Goal: Navigation & Orientation: Understand site structure

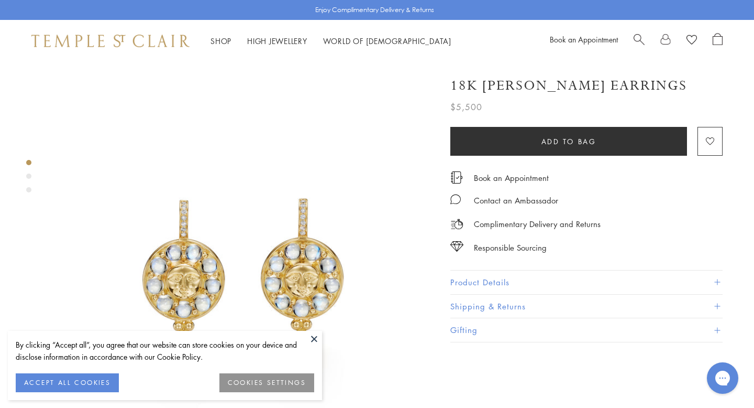
click at [313, 335] on button at bounding box center [314, 339] width 16 height 16
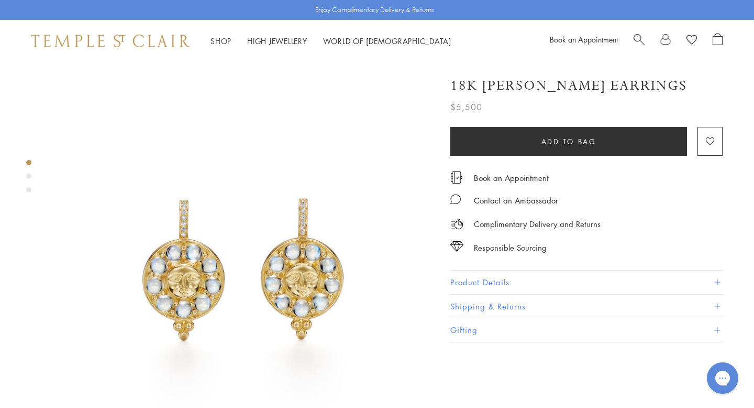
click at [113, 35] on img at bounding box center [110, 41] width 158 height 13
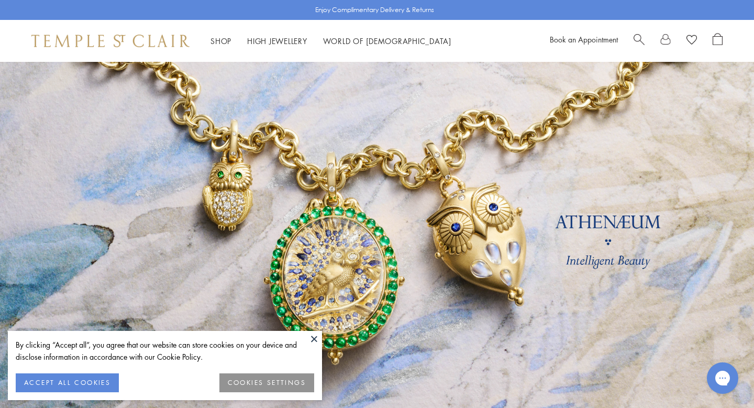
click at [314, 334] on button at bounding box center [314, 339] width 16 height 16
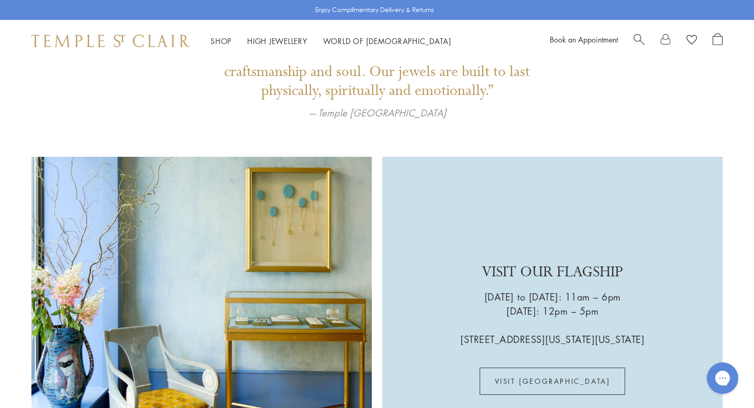
scroll to position [2420, 0]
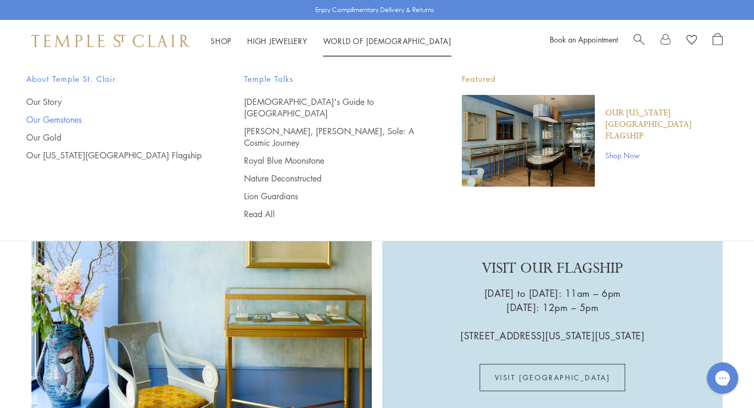
click at [53, 116] on link "Our Gemstones" at bounding box center [114, 120] width 176 height 12
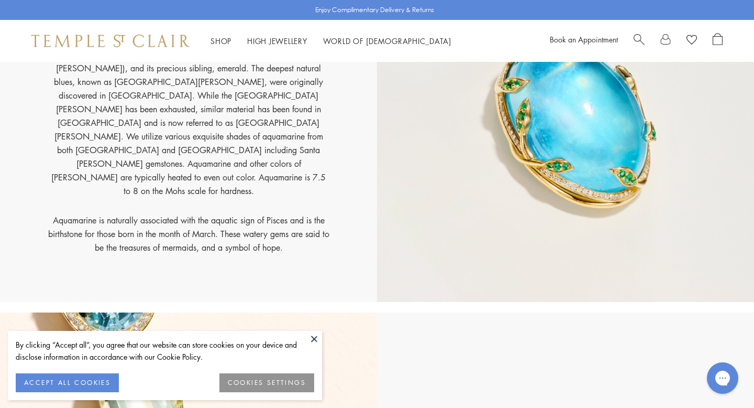
scroll to position [1010, 0]
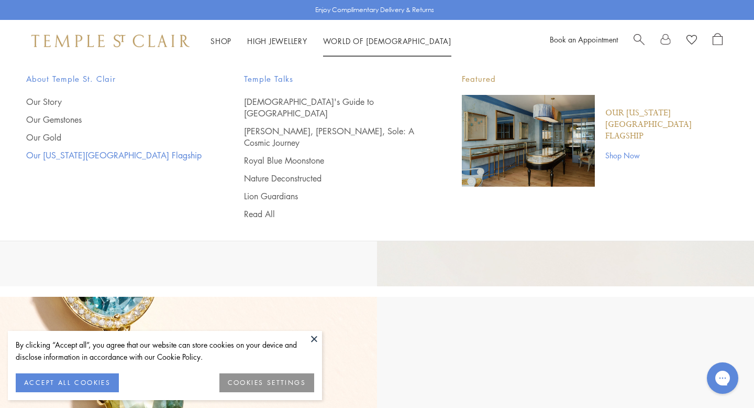
click at [121, 153] on link "Our [US_STATE][GEOGRAPHIC_DATA] Flagship" at bounding box center [114, 155] width 176 height 12
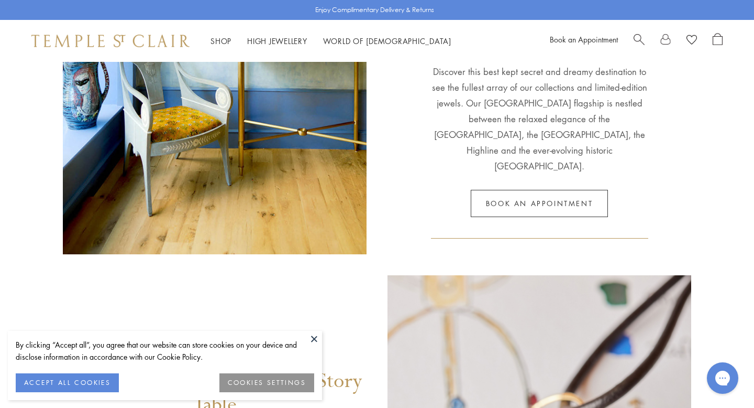
scroll to position [290, 0]
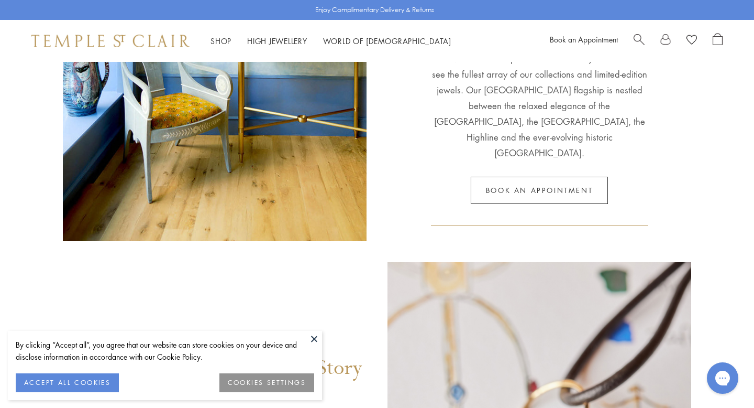
click at [316, 340] on button at bounding box center [314, 339] width 16 height 16
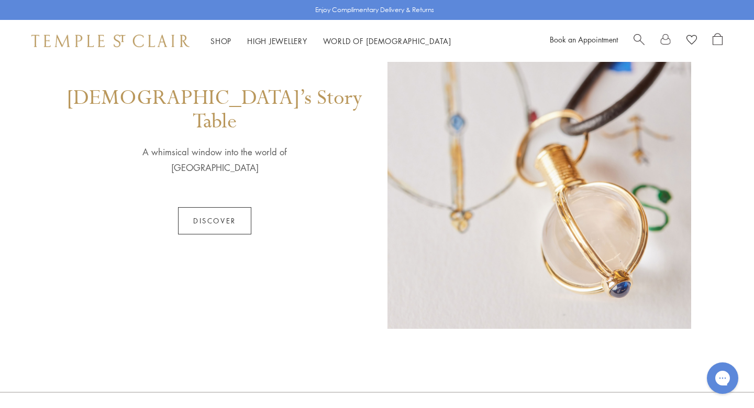
scroll to position [546, 0]
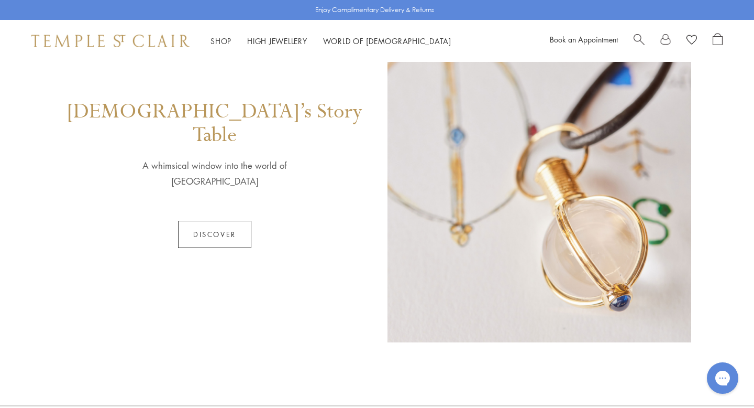
click at [238, 221] on link "Discover" at bounding box center [214, 234] width 73 height 27
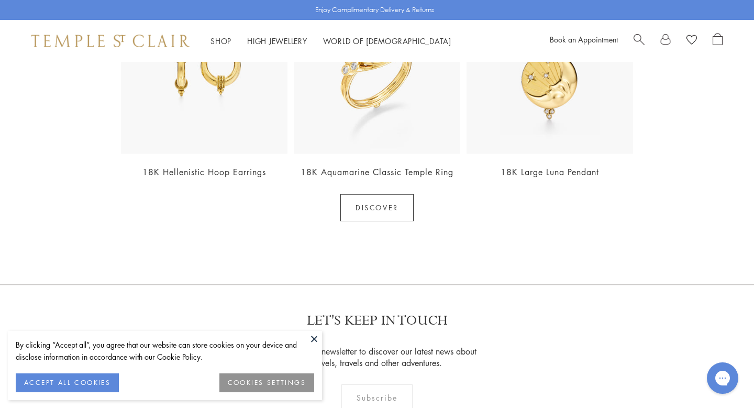
scroll to position [1136, 0]
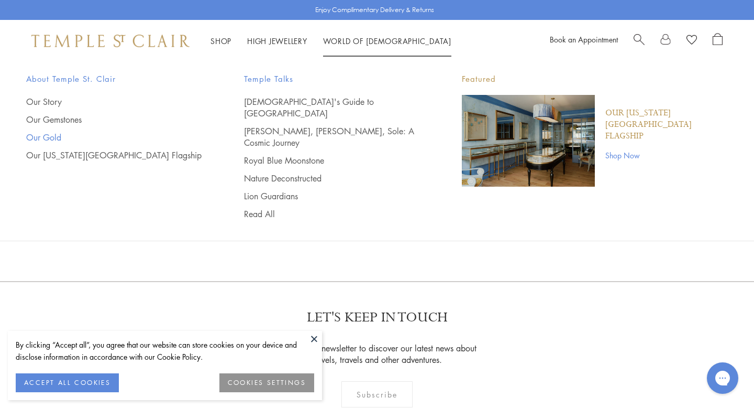
click at [85, 137] on link "Our Gold" at bounding box center [114, 137] width 176 height 12
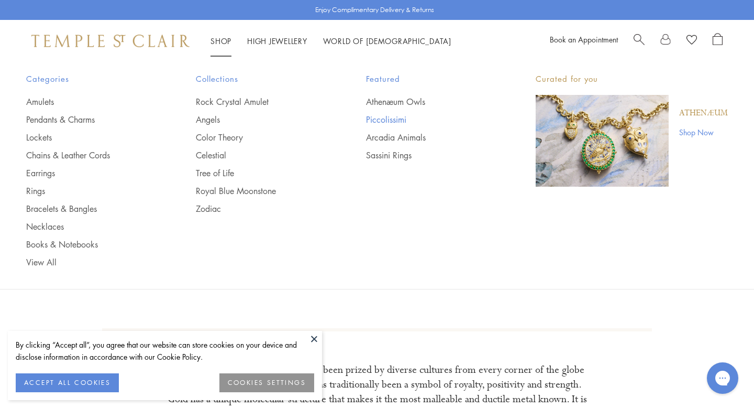
click at [399, 117] on link "Piccolissimi" at bounding box center [430, 120] width 128 height 12
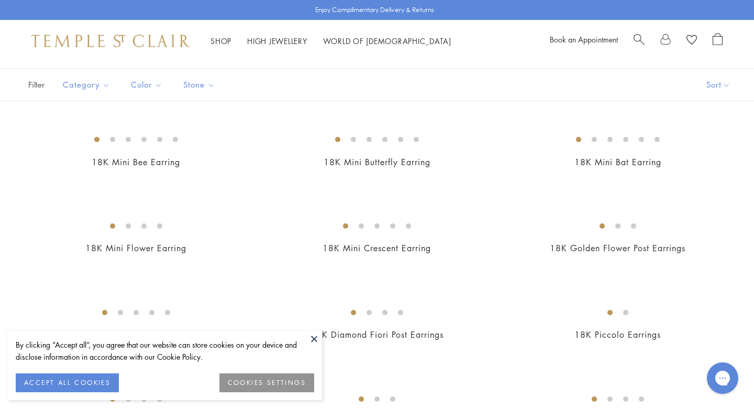
scroll to position [146, 0]
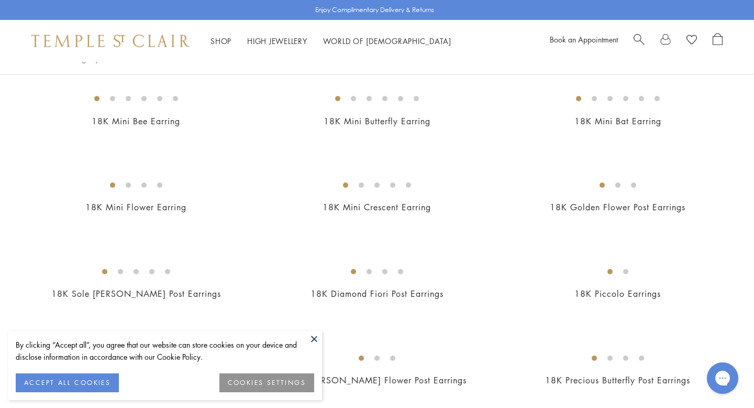
click at [315, 335] on button at bounding box center [314, 339] width 16 height 16
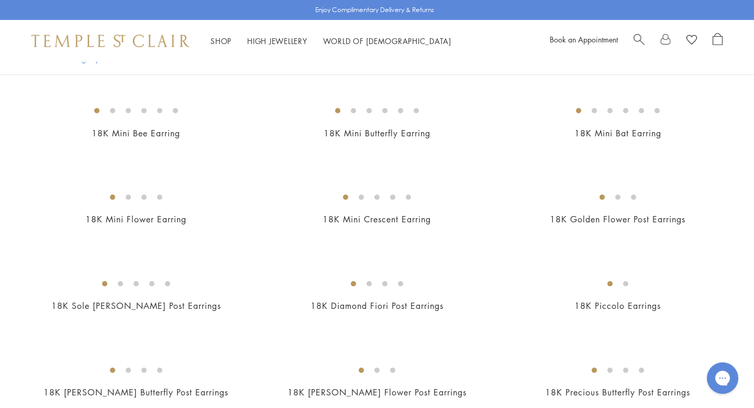
scroll to position [0, 0]
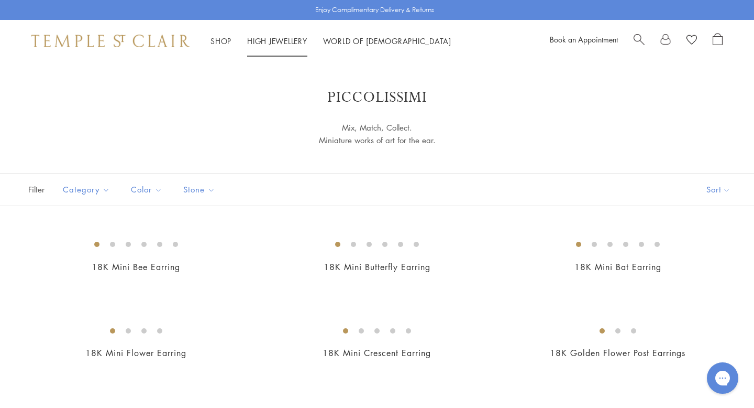
click at [289, 42] on link "High Jewellery High Jewellery" at bounding box center [277, 41] width 60 height 10
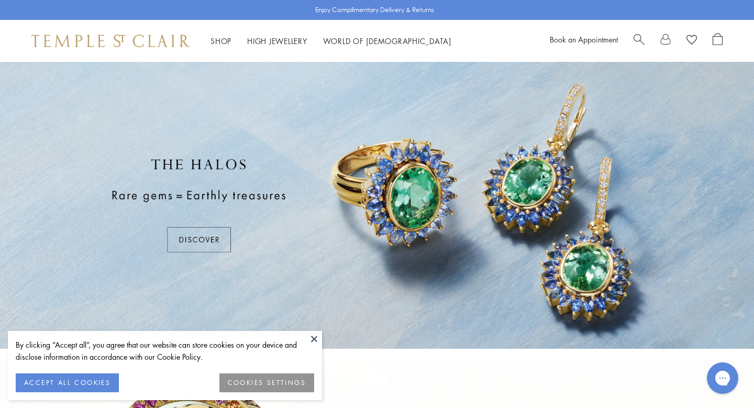
click at [312, 334] on button at bounding box center [314, 339] width 16 height 16
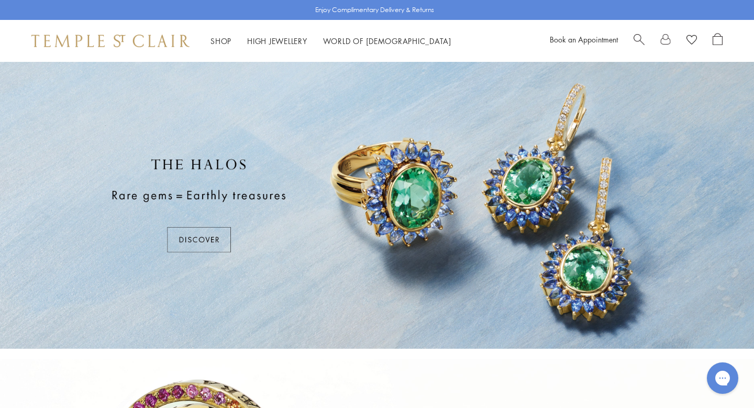
click at [318, 254] on div at bounding box center [377, 205] width 754 height 287
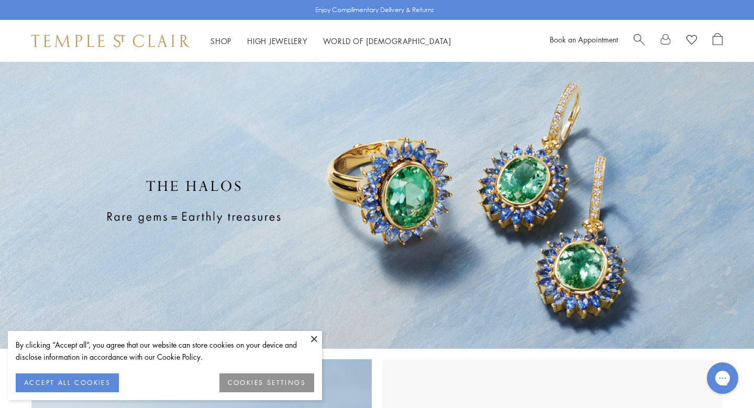
click at [311, 336] on button at bounding box center [314, 339] width 16 height 16
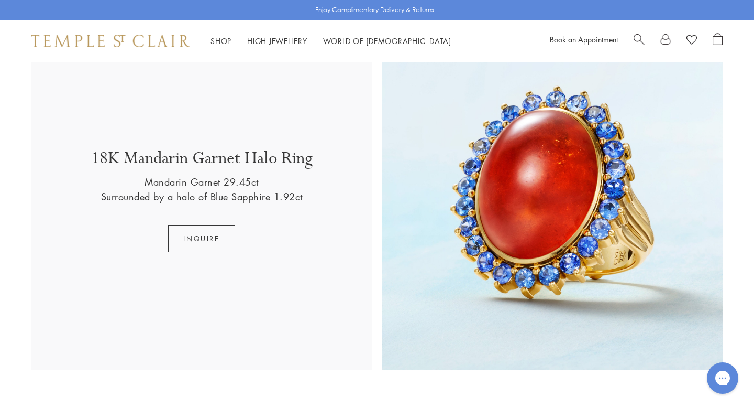
scroll to position [1403, 0]
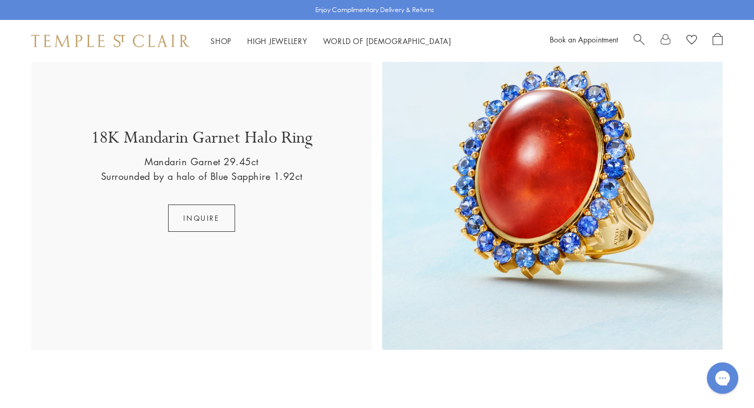
click at [174, 41] on img at bounding box center [110, 41] width 158 height 13
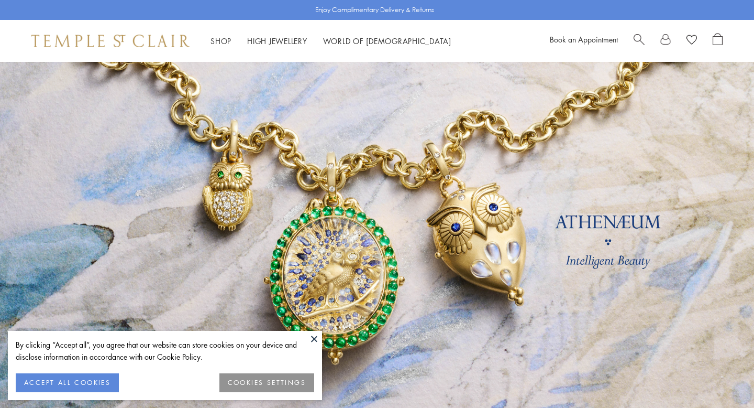
click at [279, 228] on link at bounding box center [377, 245] width 754 height 367
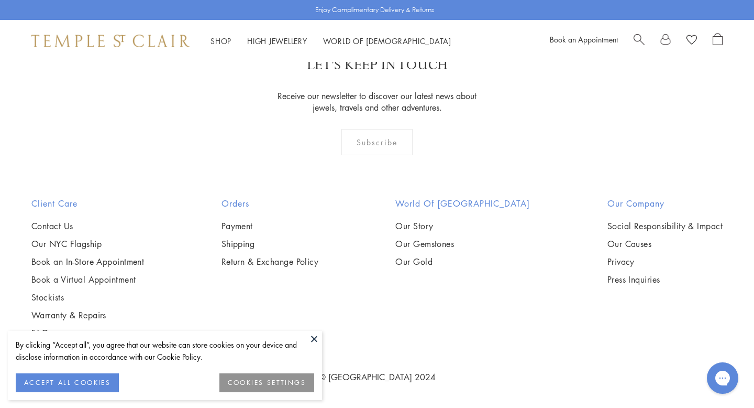
scroll to position [1708, 0]
click at [314, 336] on button at bounding box center [314, 339] width 16 height 16
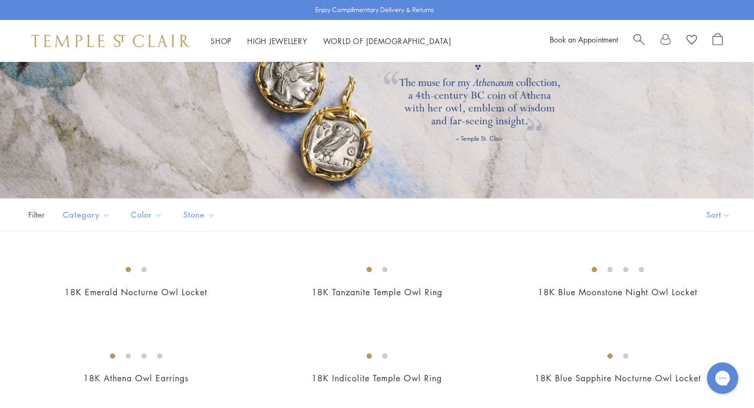
scroll to position [0, 0]
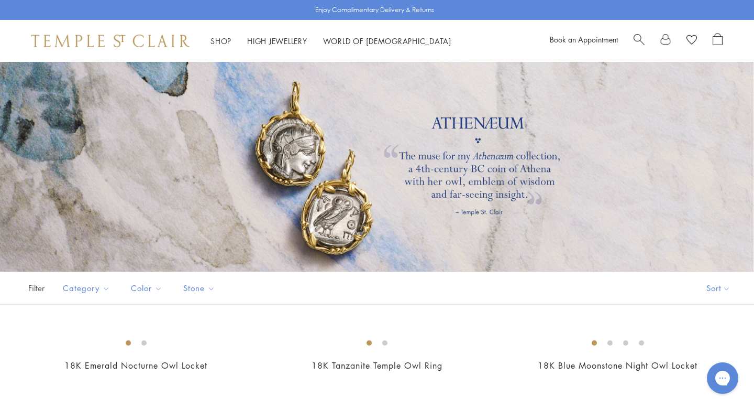
click at [160, 42] on img at bounding box center [110, 41] width 158 height 13
